Goal: Find specific page/section: Find specific page/section

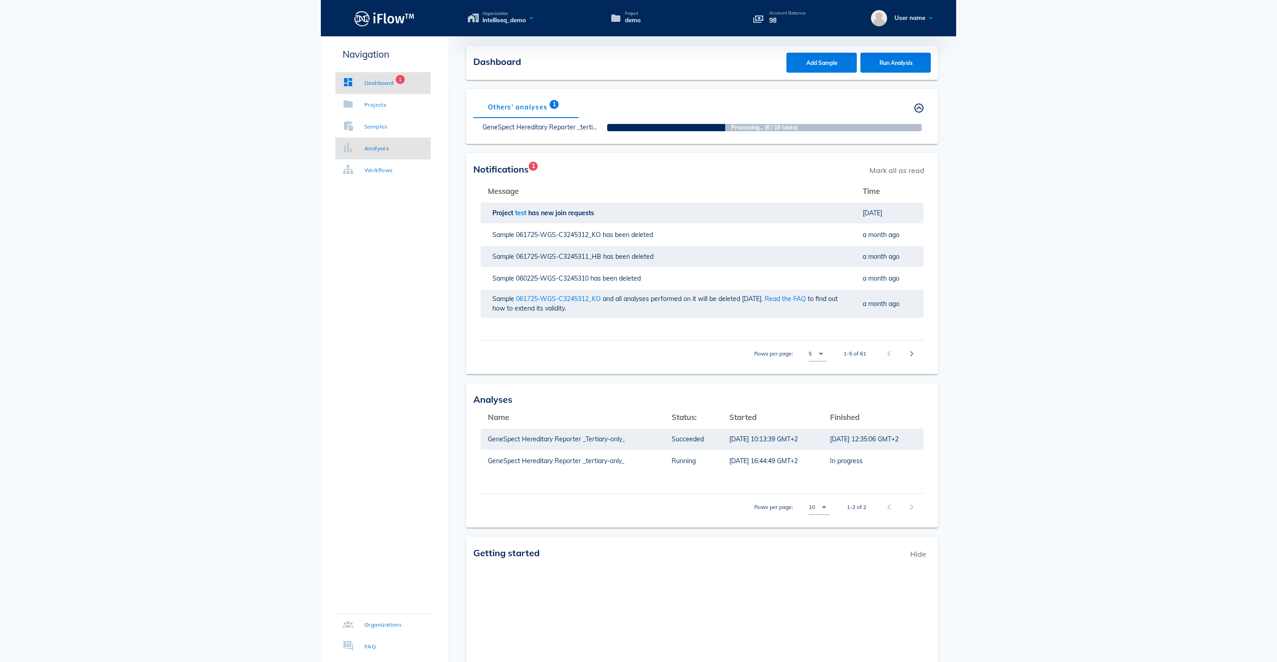
click at [362, 153] on link "Analyses" at bounding box center [382, 148] width 95 height 22
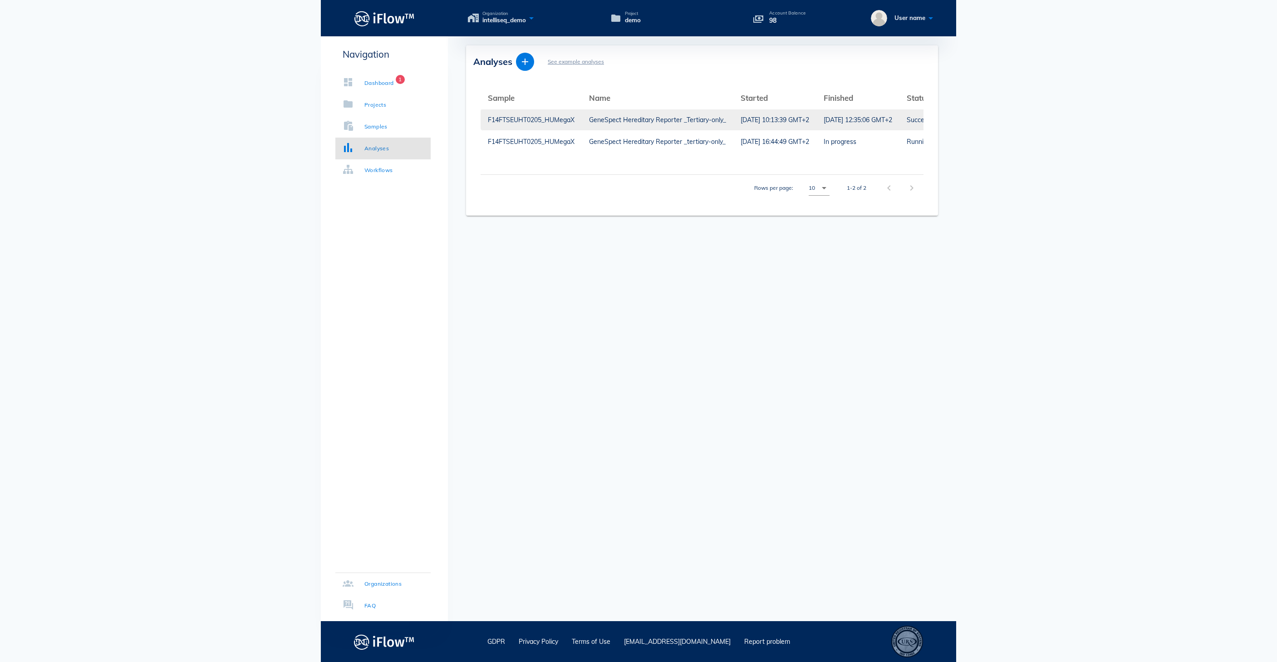
click at [539, 119] on div "F14FTSEUHT0205_HUMegaX" at bounding box center [531, 119] width 87 height 21
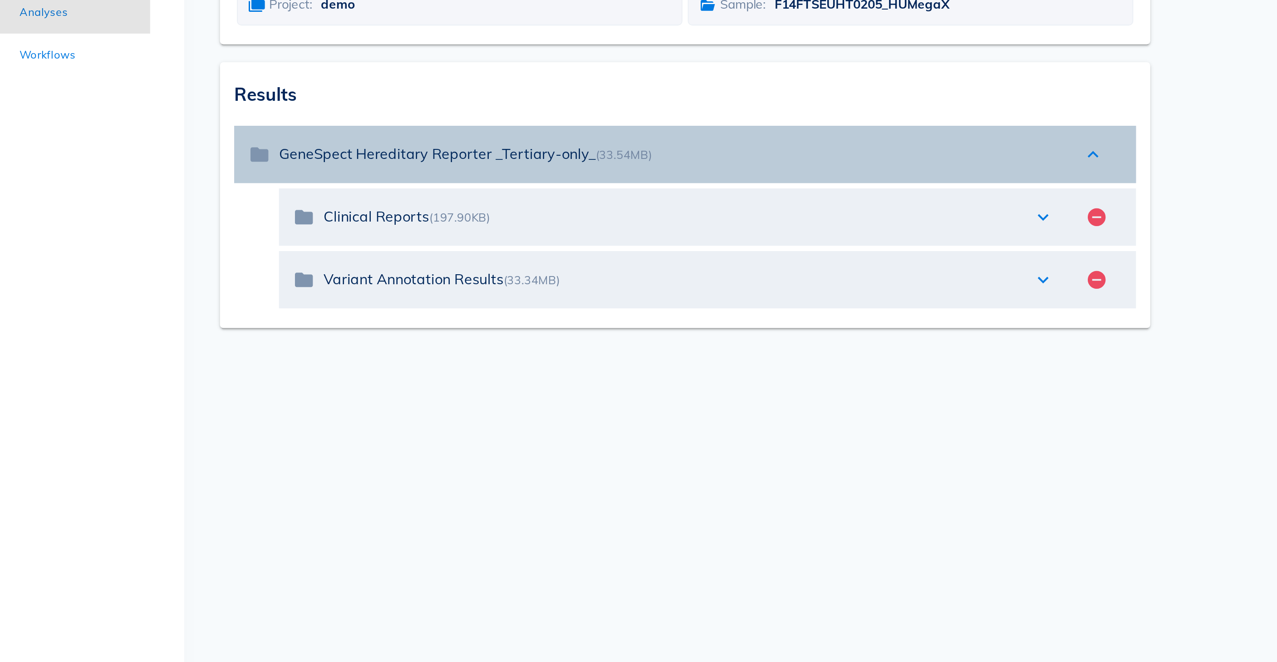
drag, startPoint x: 319, startPoint y: 116, endPoint x: 137, endPoint y: 113, distance: 182.0
click at [473, 206] on div "folder GeneSpect Hereditary Reporter _Tertiary-only_ (33.54MB) expand_less" at bounding box center [701, 220] width 457 height 29
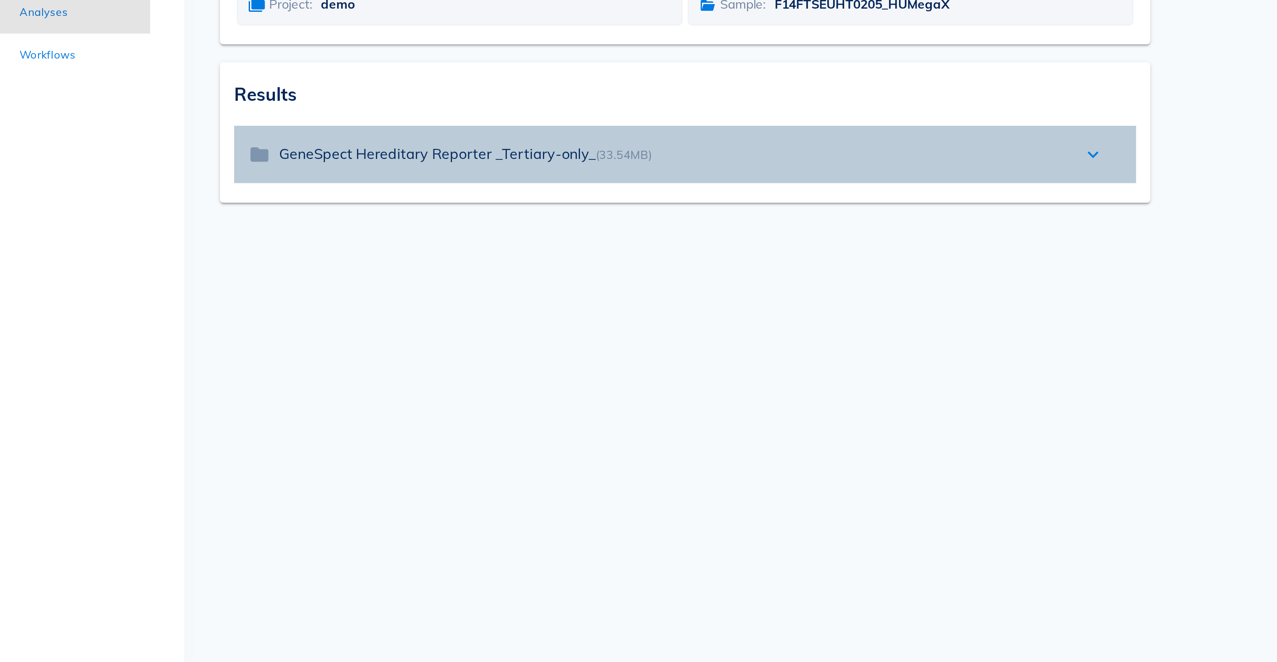
click at [899, 215] on div "expand_more" at bounding box center [909, 220] width 20 height 11
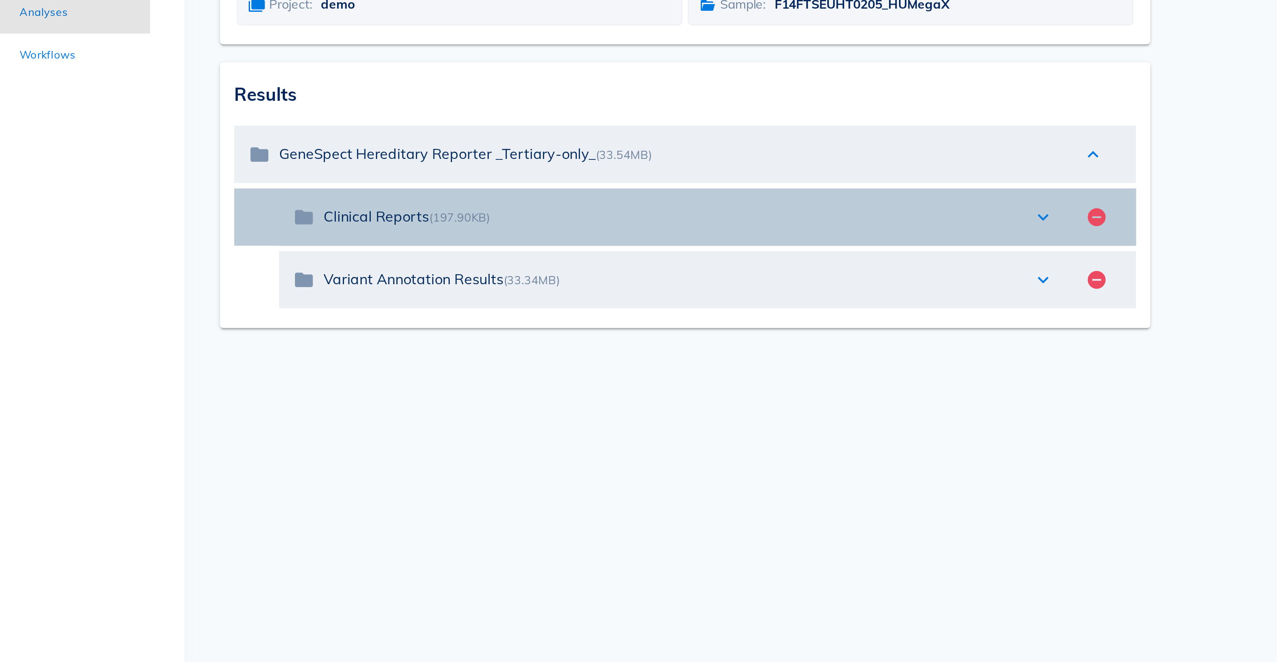
drag, startPoint x: 225, startPoint y: 145, endPoint x: 157, endPoint y: 142, distance: 68.2
click at [496, 238] on div "folder Clinical Reports (197.90KB) expand_more remove_circle" at bounding box center [713, 252] width 435 height 29
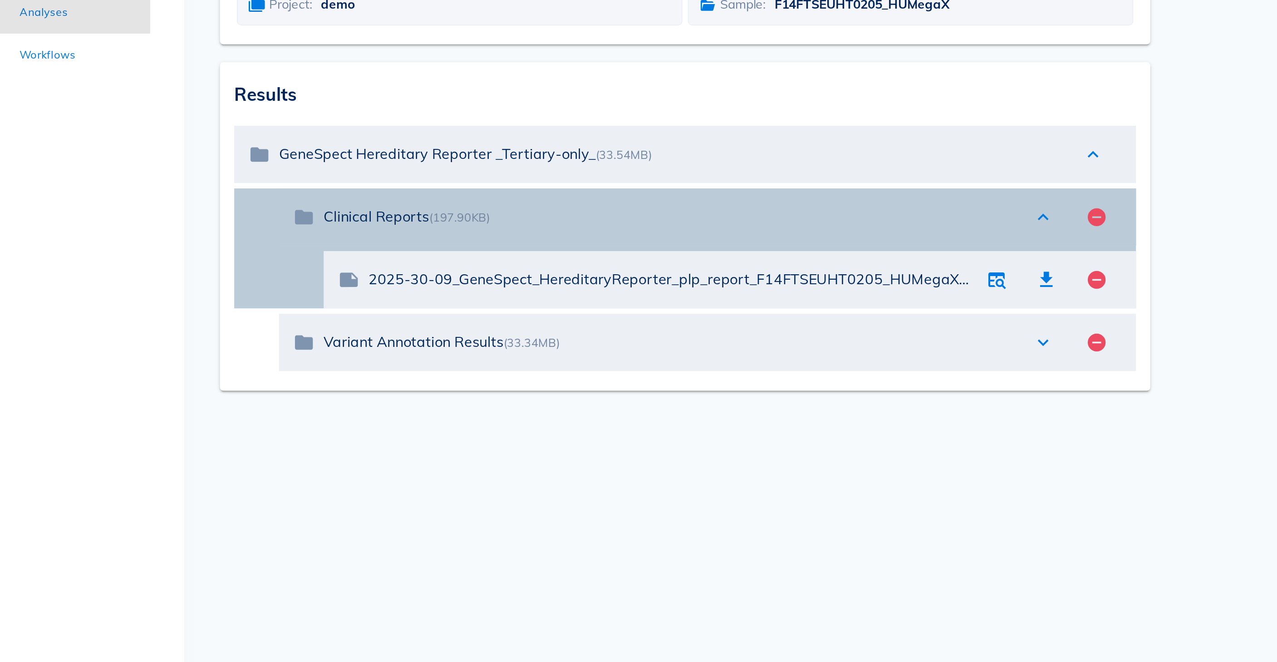
drag, startPoint x: 223, startPoint y: 147, endPoint x: 144, endPoint y: 148, distance: 79.0
click at [496, 238] on div "folder Clinical Reports (197.90KB) expand_less remove_circle" at bounding box center [713, 252] width 435 height 29
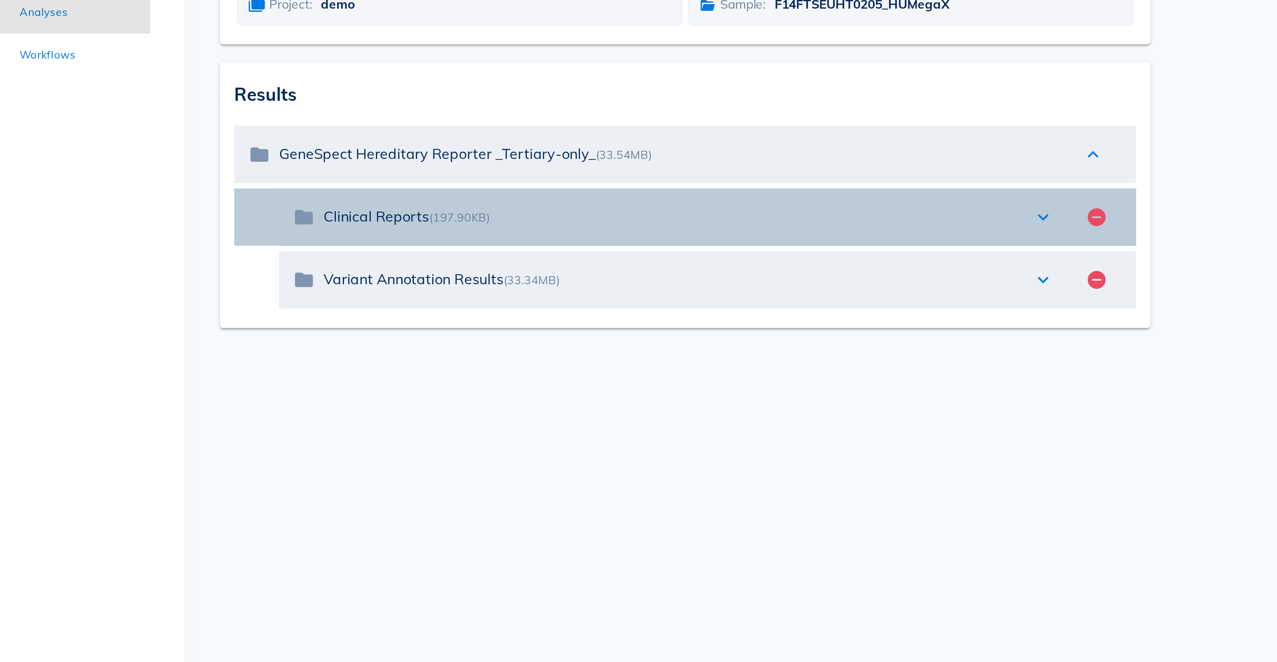
drag, startPoint x: 225, startPoint y: 145, endPoint x: 160, endPoint y: 145, distance: 64.9
click at [496, 238] on div "folder Clinical Reports (197.90KB) expand_more remove_circle" at bounding box center [713, 252] width 435 height 29
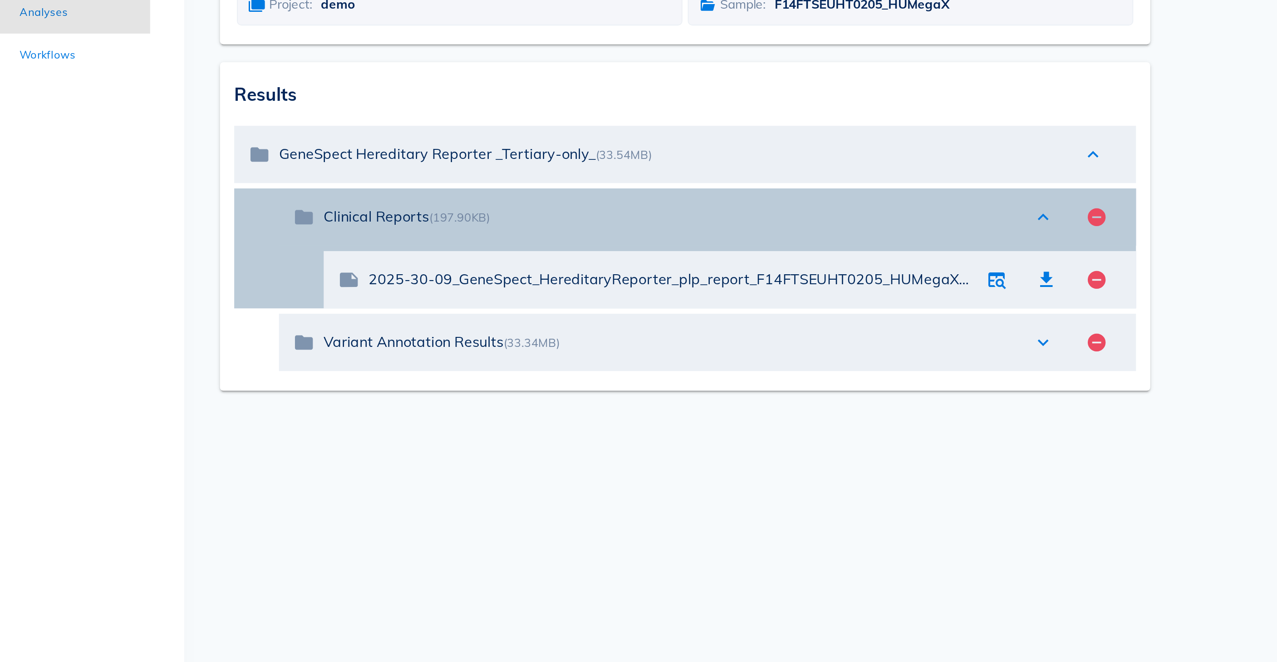
click at [519, 242] on div "Clinical Reports (197.90KB)" at bounding box center [694, 252] width 350 height 20
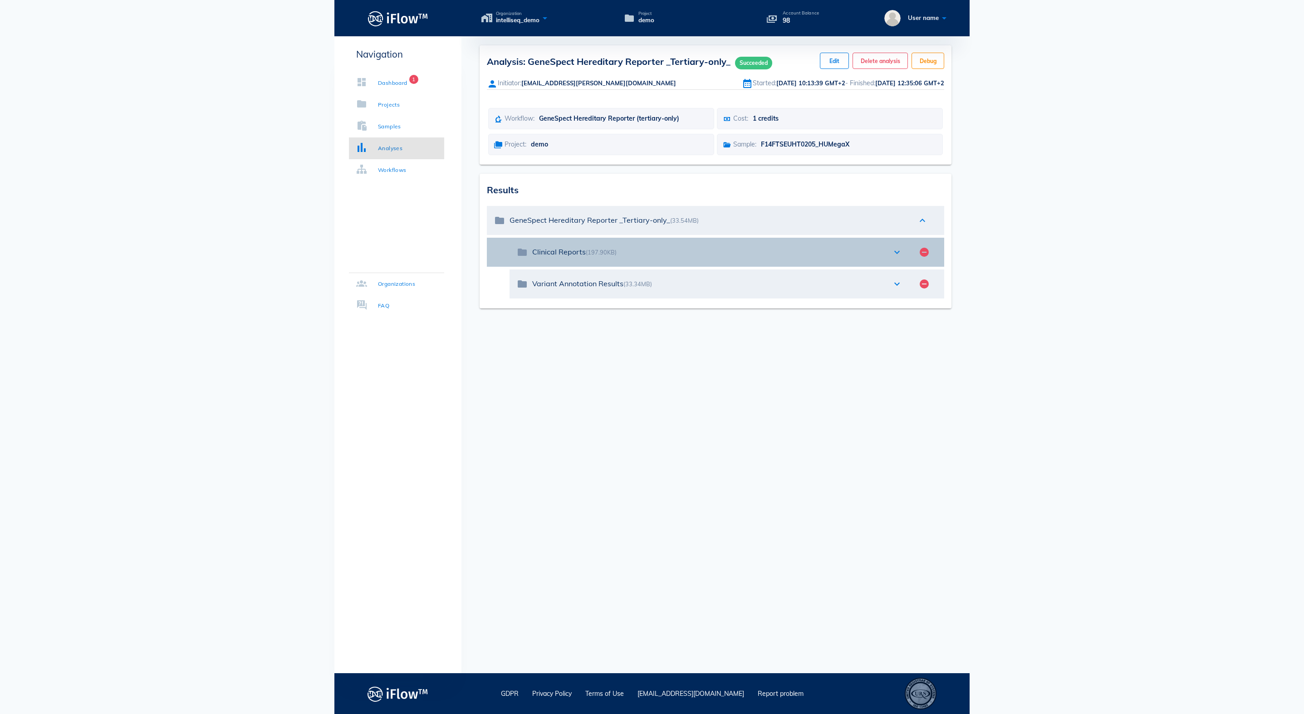
click at [896, 258] on icon "expand_more" at bounding box center [897, 252] width 11 height 11
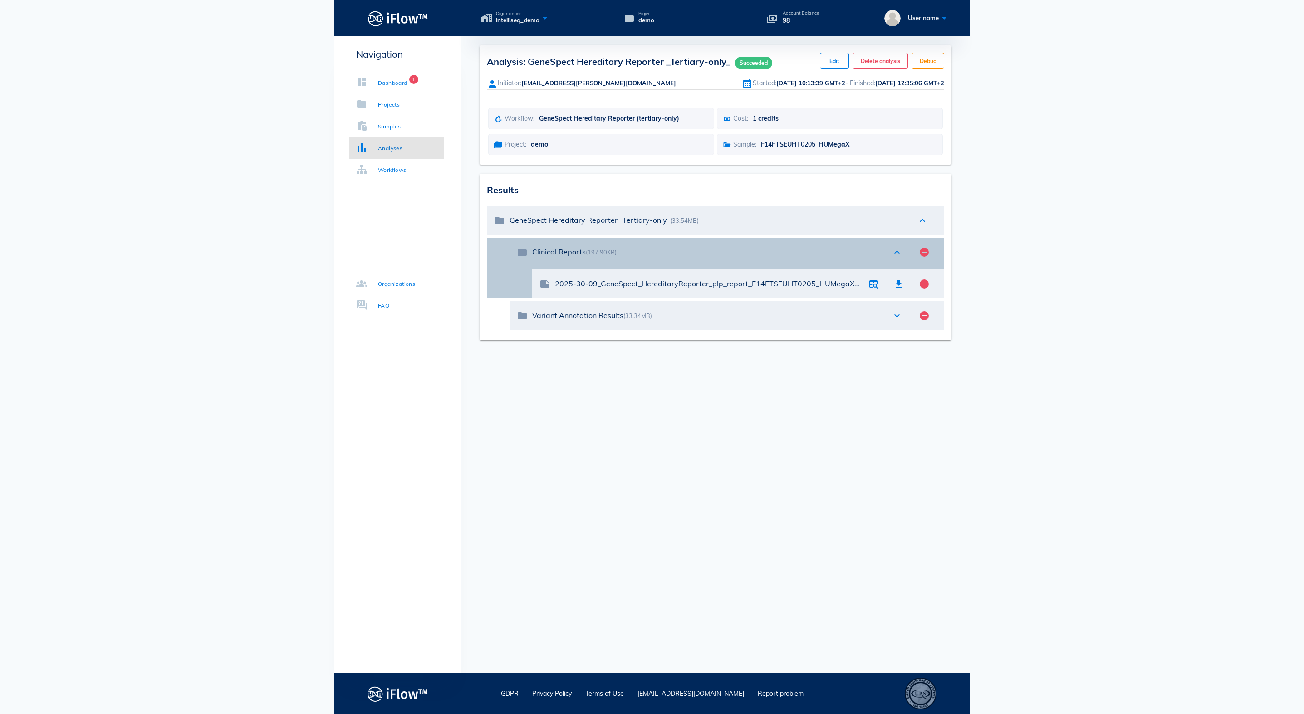
click at [895, 258] on icon "expand_less" at bounding box center [897, 252] width 11 height 11
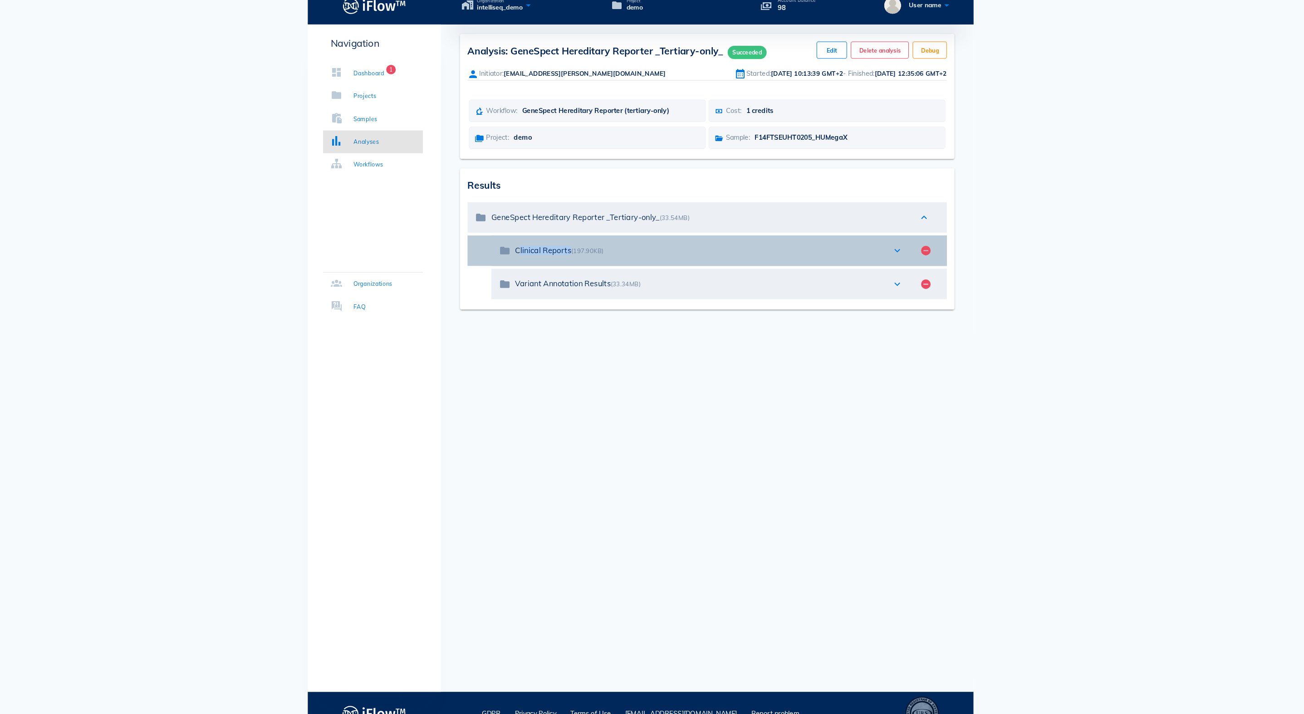
drag, startPoint x: 545, startPoint y: 278, endPoint x: 490, endPoint y: 277, distance: 55.4
click at [510, 267] on div "folder Clinical Reports (197.90KB) expand_more remove_circle" at bounding box center [727, 252] width 435 height 29
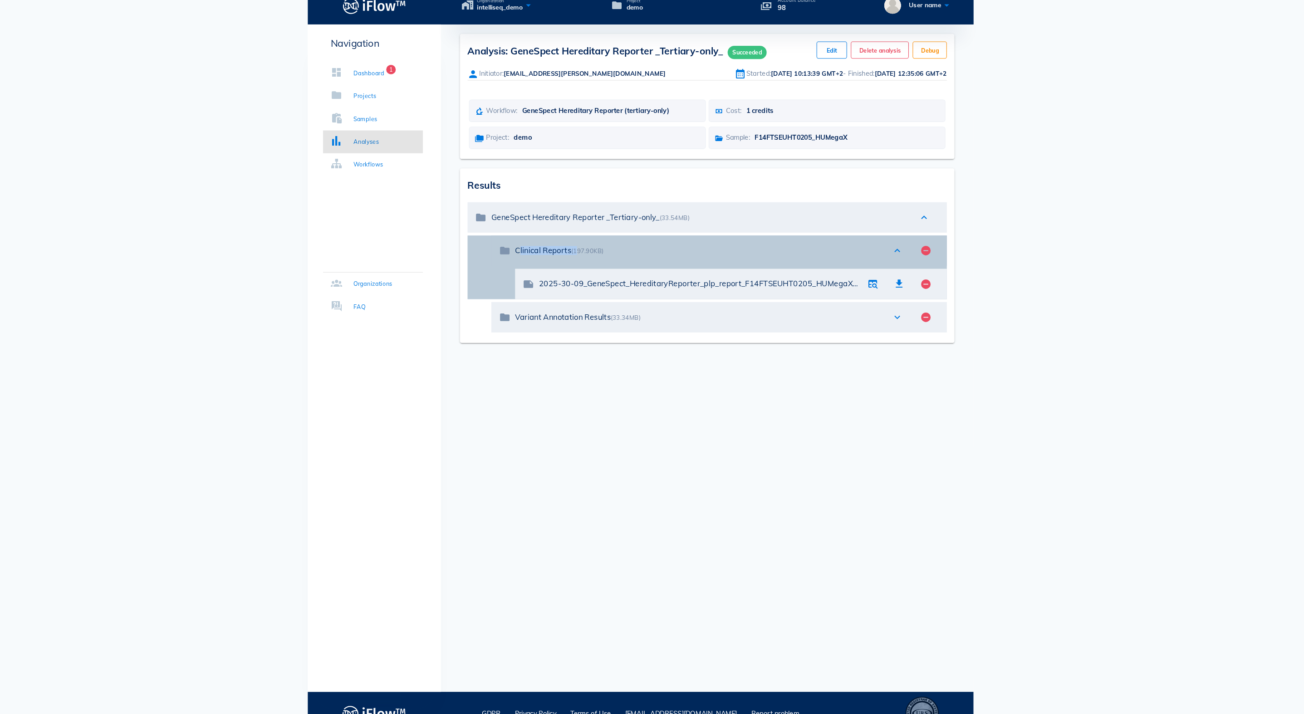
drag, startPoint x: 555, startPoint y: 272, endPoint x: 479, endPoint y: 269, distance: 76.3
click at [510, 267] on div "folder Clinical Reports (197.90KB) expand_less remove_circle" at bounding box center [727, 252] width 435 height 29
